Goal: Navigation & Orientation: Find specific page/section

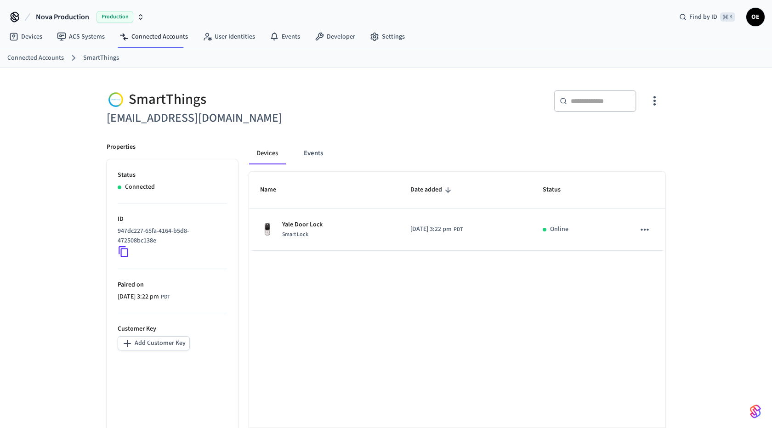
click at [421, 94] on div "​ ​" at bounding box center [529, 104] width 274 height 29
click at [438, 377] on div "Name Date added Status Yale Door Lock Smart Lock 2025/04/29 at 2:43 pm PDT Onli…" at bounding box center [457, 322] width 416 height 300
click at [131, 240] on p "c4ef65bf-9517-42d4-b663-320416a7f793" at bounding box center [171, 236] width 106 height 19
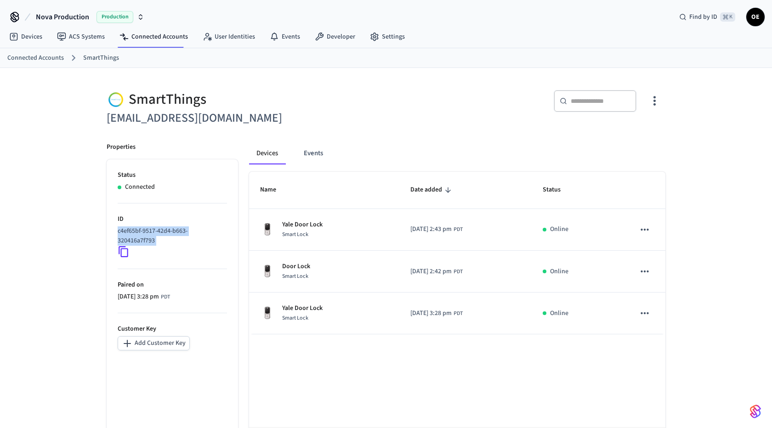
click at [131, 240] on p "c4ef65bf-9517-42d4-b663-320416a7f793" at bounding box center [171, 236] width 106 height 19
copy div "c4ef65bf-9517-42d4-b663-320416a7f793"
click at [426, 129] on div "SmartThings todmckee@gmail.com ​ ​ Properties Status Connected ID c4ef65bf-9517…" at bounding box center [386, 275] width 574 height 393
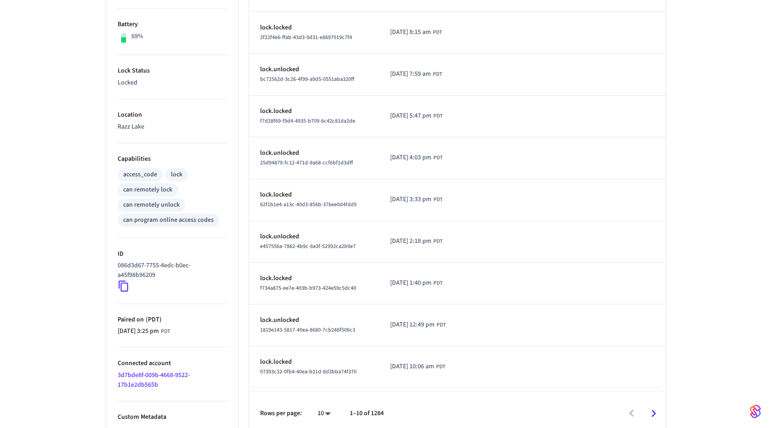
scroll to position [235, 0]
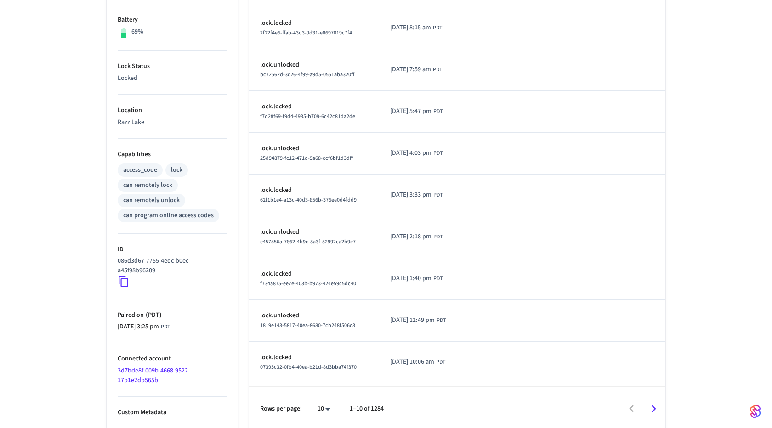
click at [161, 369] on link "3d7bde8f-009b-4668-9522-17b1e2db565b" at bounding box center [154, 375] width 72 height 19
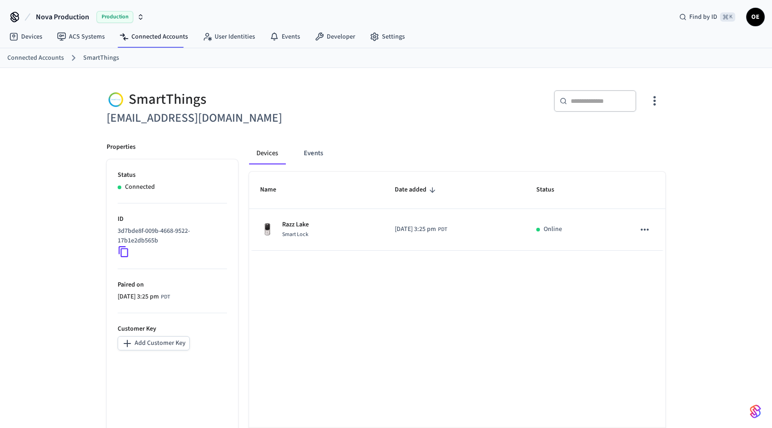
click at [308, 316] on div "Name Date added Status Razz Lake Smart Lock 2025/04/25 at 3:25 pm PDT Online Ro…" at bounding box center [457, 322] width 416 height 300
click at [149, 245] on div "3d7bde8f-009b-4668-9522-17b1e2db565b" at bounding box center [172, 242] width 109 height 31
click at [149, 239] on p "3d7bde8f-009b-4668-9522-17b1e2db565b" at bounding box center [171, 236] width 106 height 19
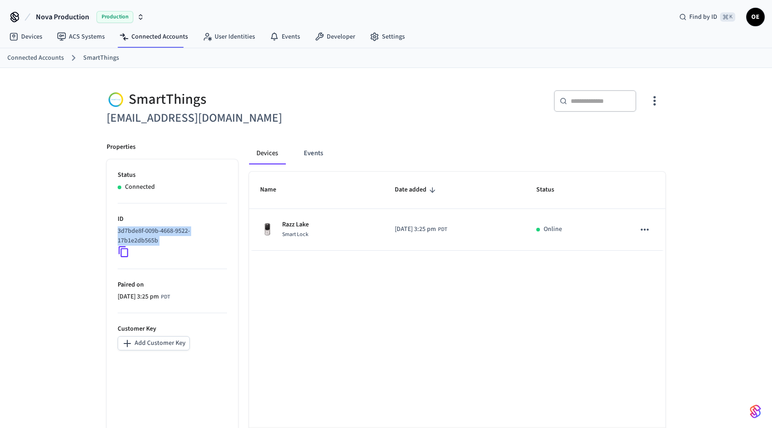
copy div "3d7bde8f-009b-4668-9522-17b1e2db565b"
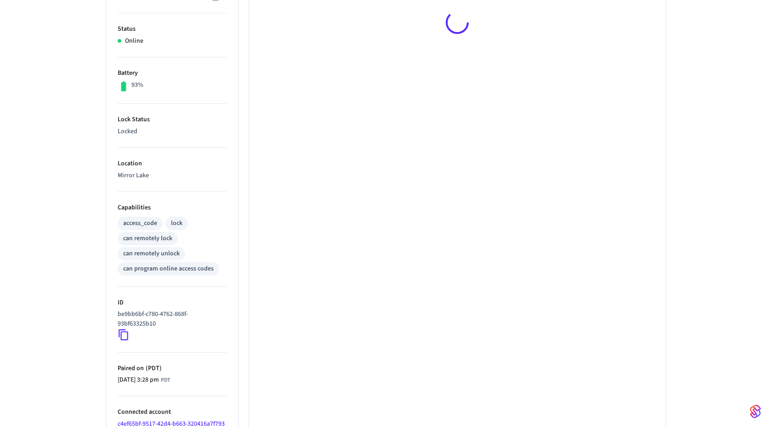
scroll to position [226, 0]
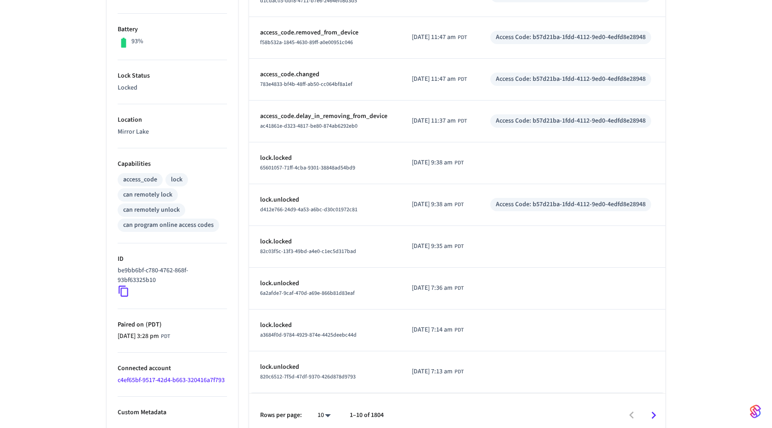
click at [215, 379] on link "c4ef65bf-9517-42d4-b663-320416a7f793" at bounding box center [171, 380] width 107 height 9
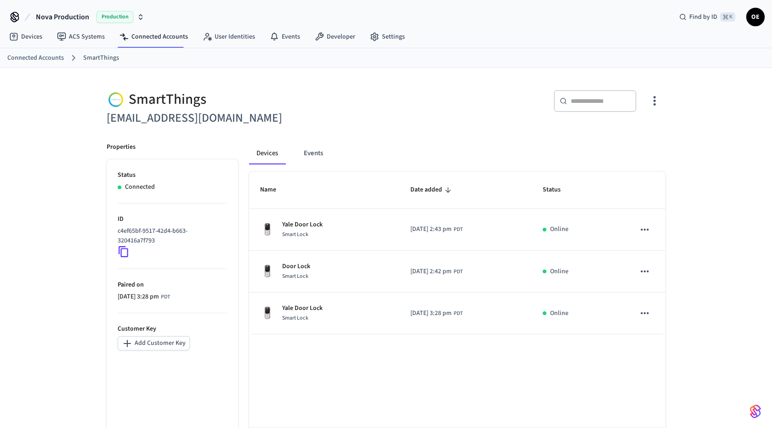
click at [136, 242] on p "c4ef65bf-9517-42d4-b663-320416a7f793" at bounding box center [171, 236] width 106 height 19
copy div "c4ef65bf-9517-42d4-b663-320416a7f793"
